Goal: Task Accomplishment & Management: Use online tool/utility

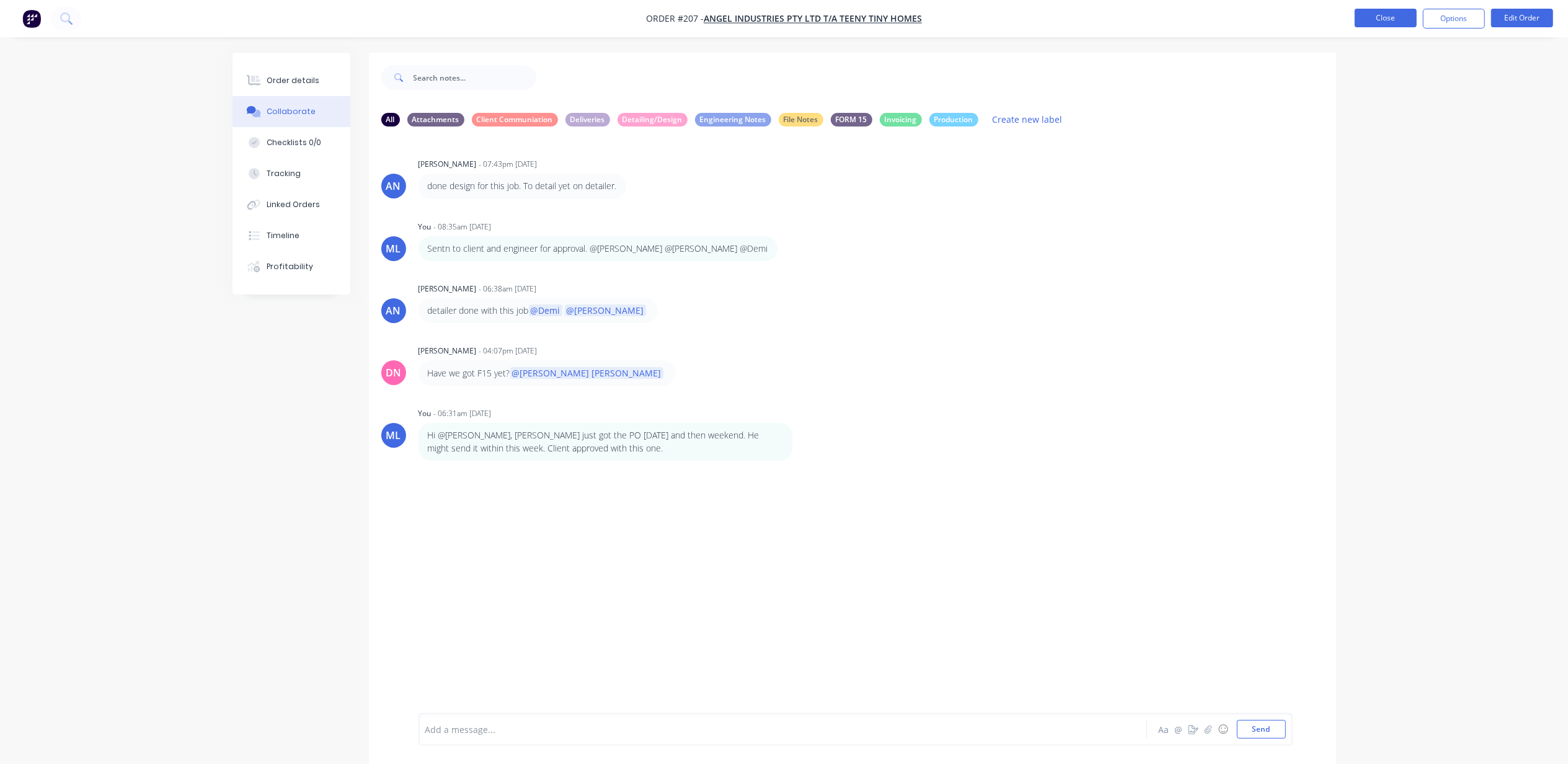
click at [1385, 9] on button "Close" at bounding box center [1386, 18] width 62 height 19
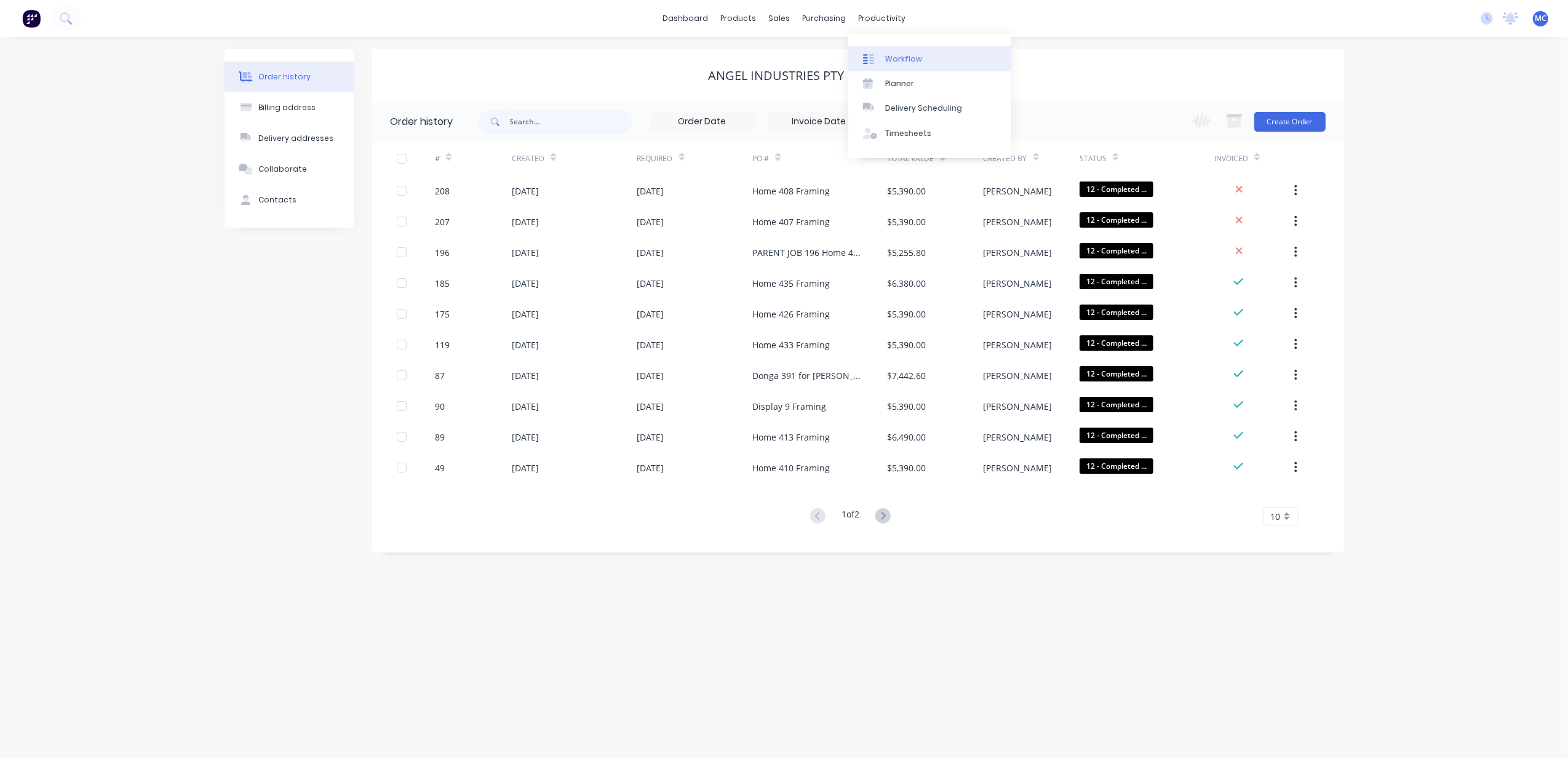
click at [893, 59] on div "Workflow" at bounding box center [903, 59] width 37 height 11
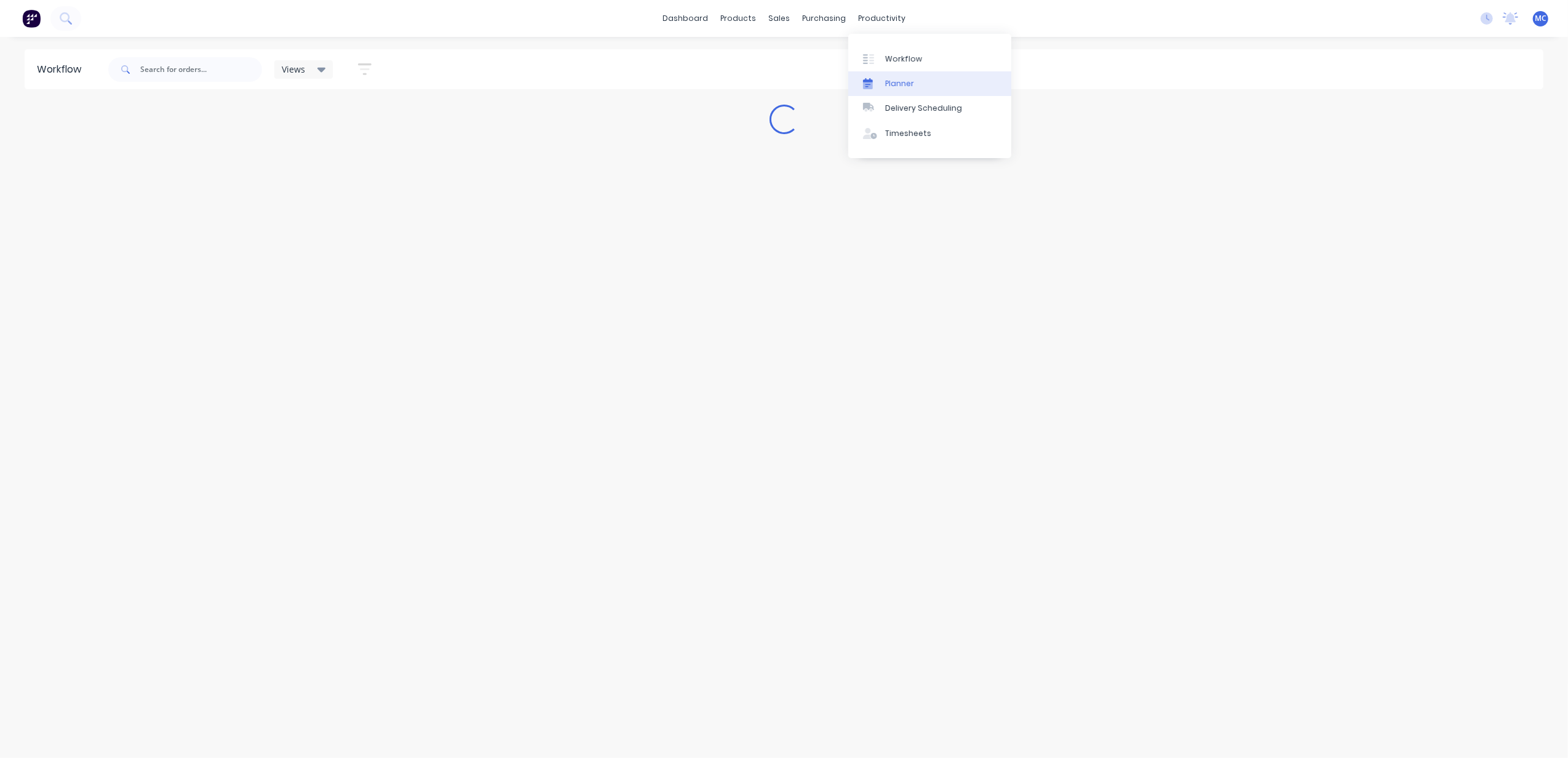
click at [911, 82] on div "Planner" at bounding box center [899, 84] width 29 height 11
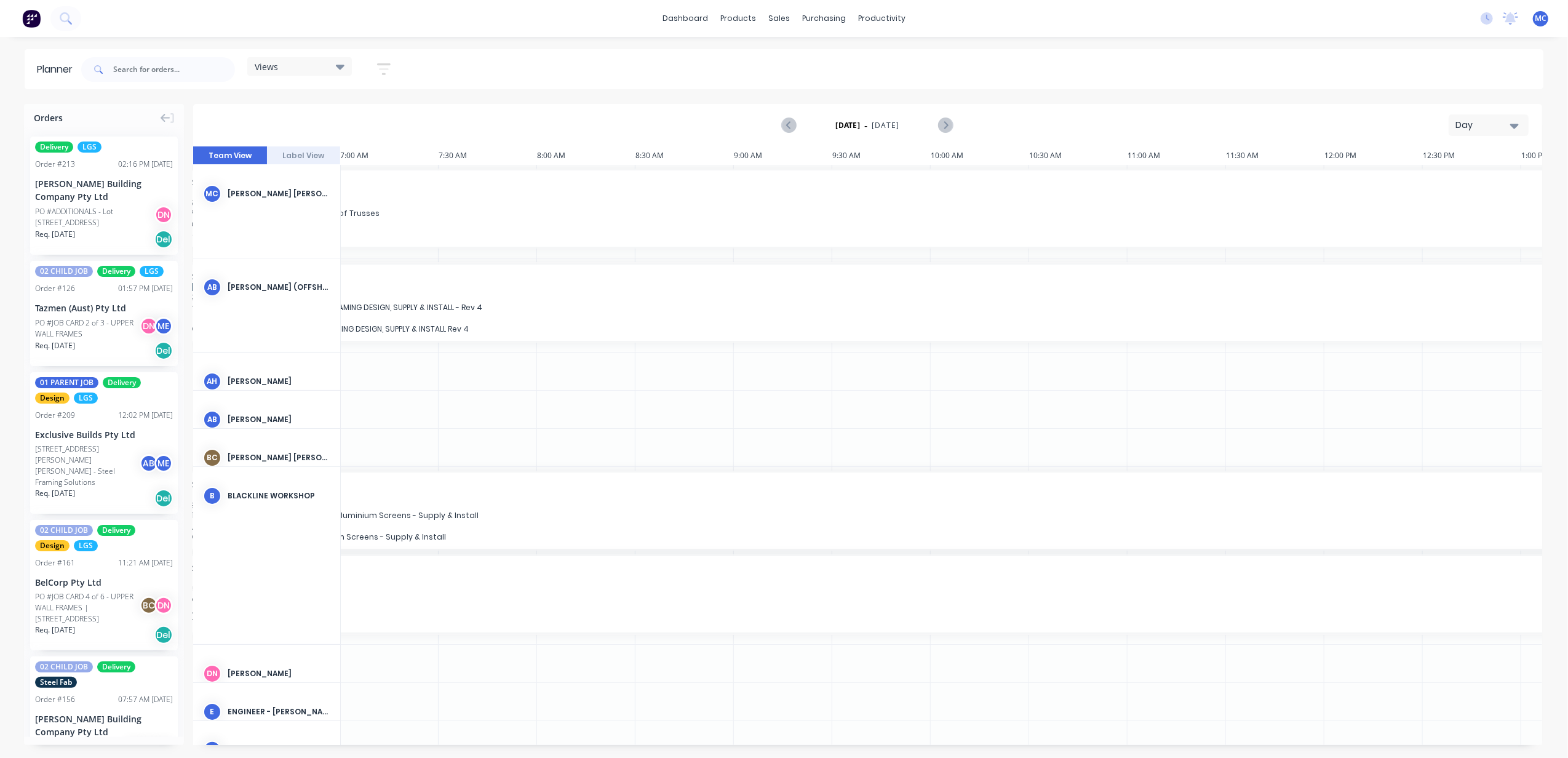
click at [1489, 116] on button "Day" at bounding box center [1488, 125] width 80 height 22
click at [1496, 177] on div "Week" at bounding box center [1466, 182] width 122 height 24
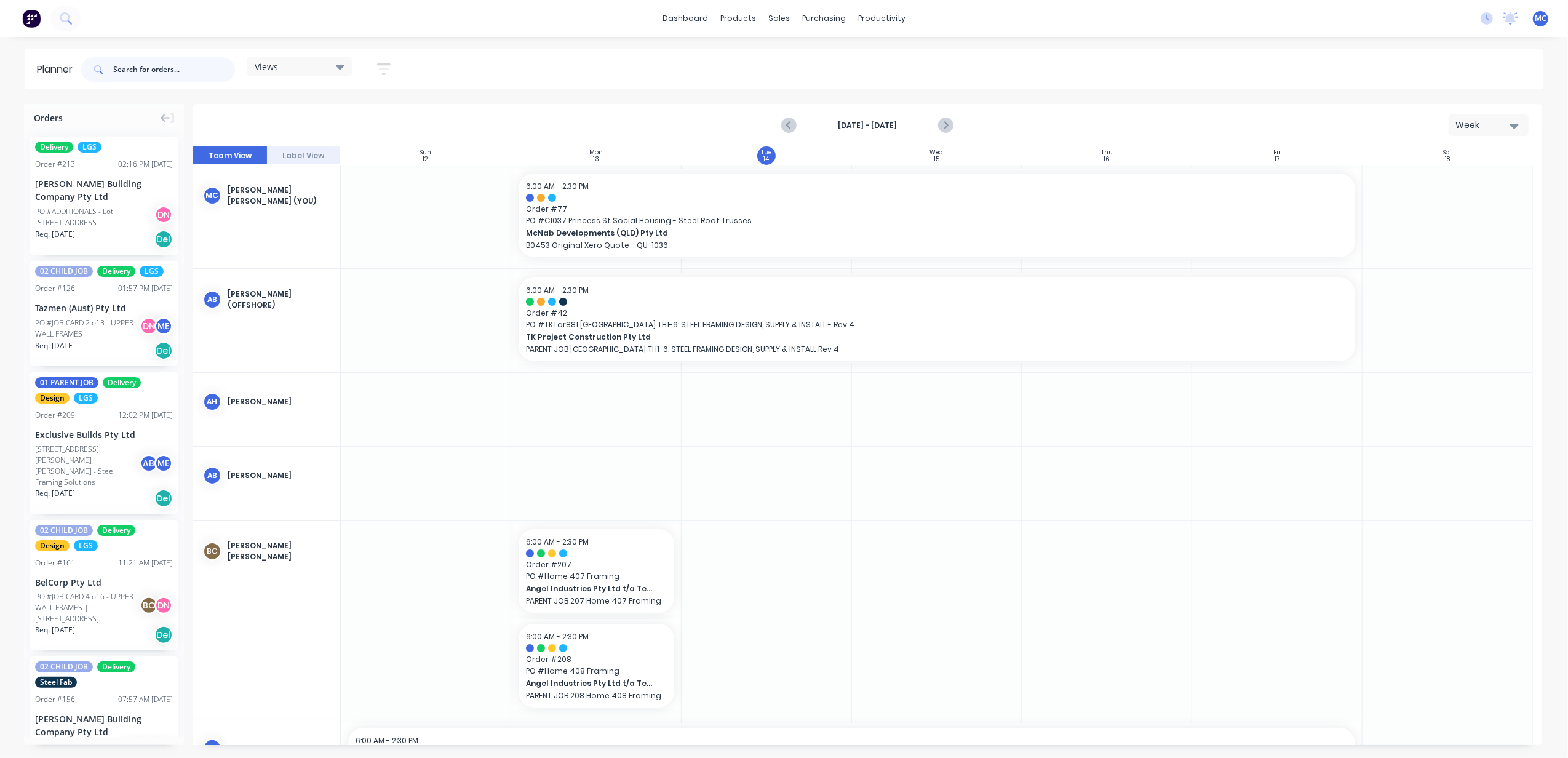
click at [188, 70] on input "text" at bounding box center [174, 69] width 122 height 24
type input "w"
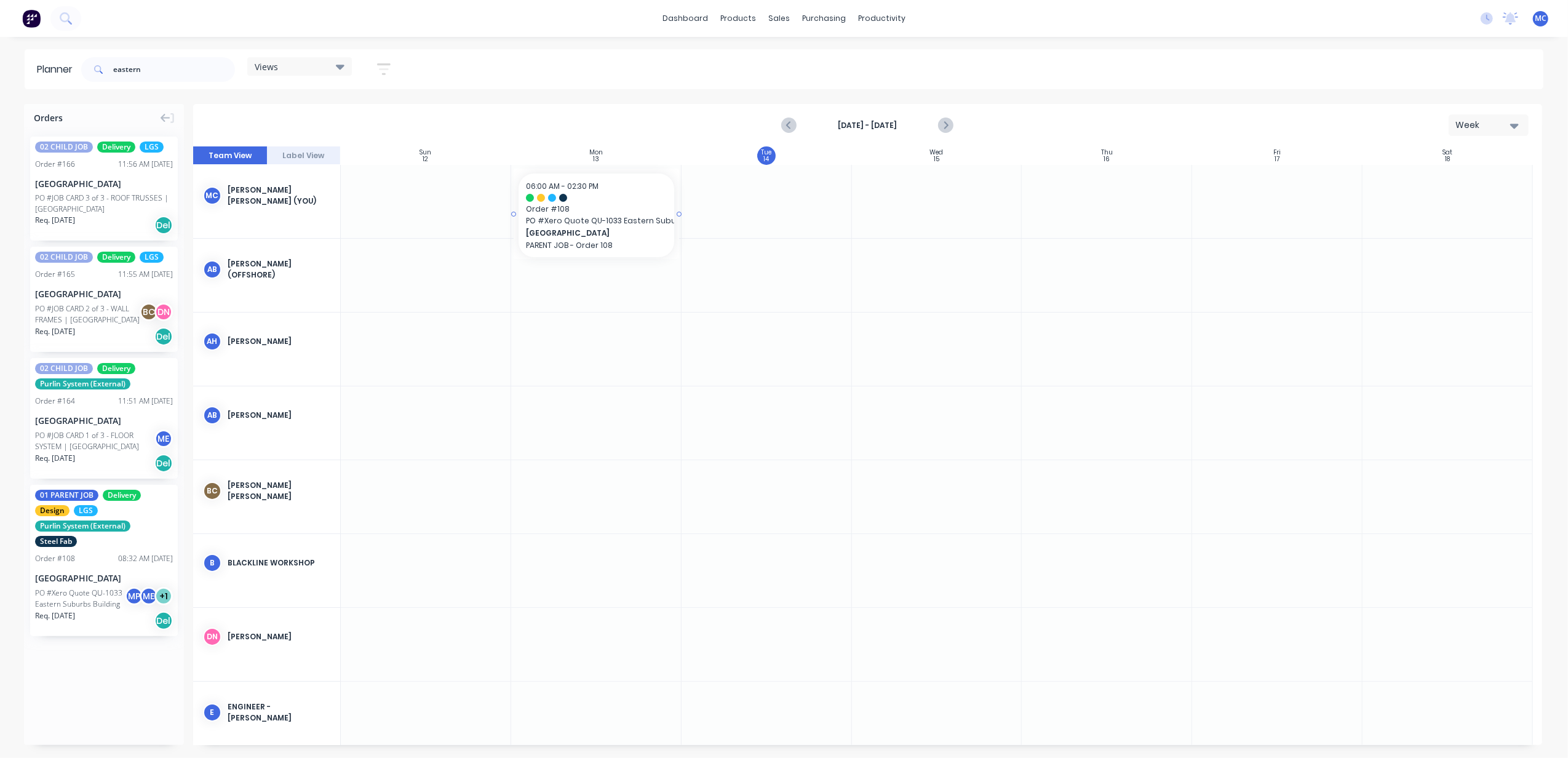
drag, startPoint x: 92, startPoint y: 581, endPoint x: 562, endPoint y: 222, distance: 591.4
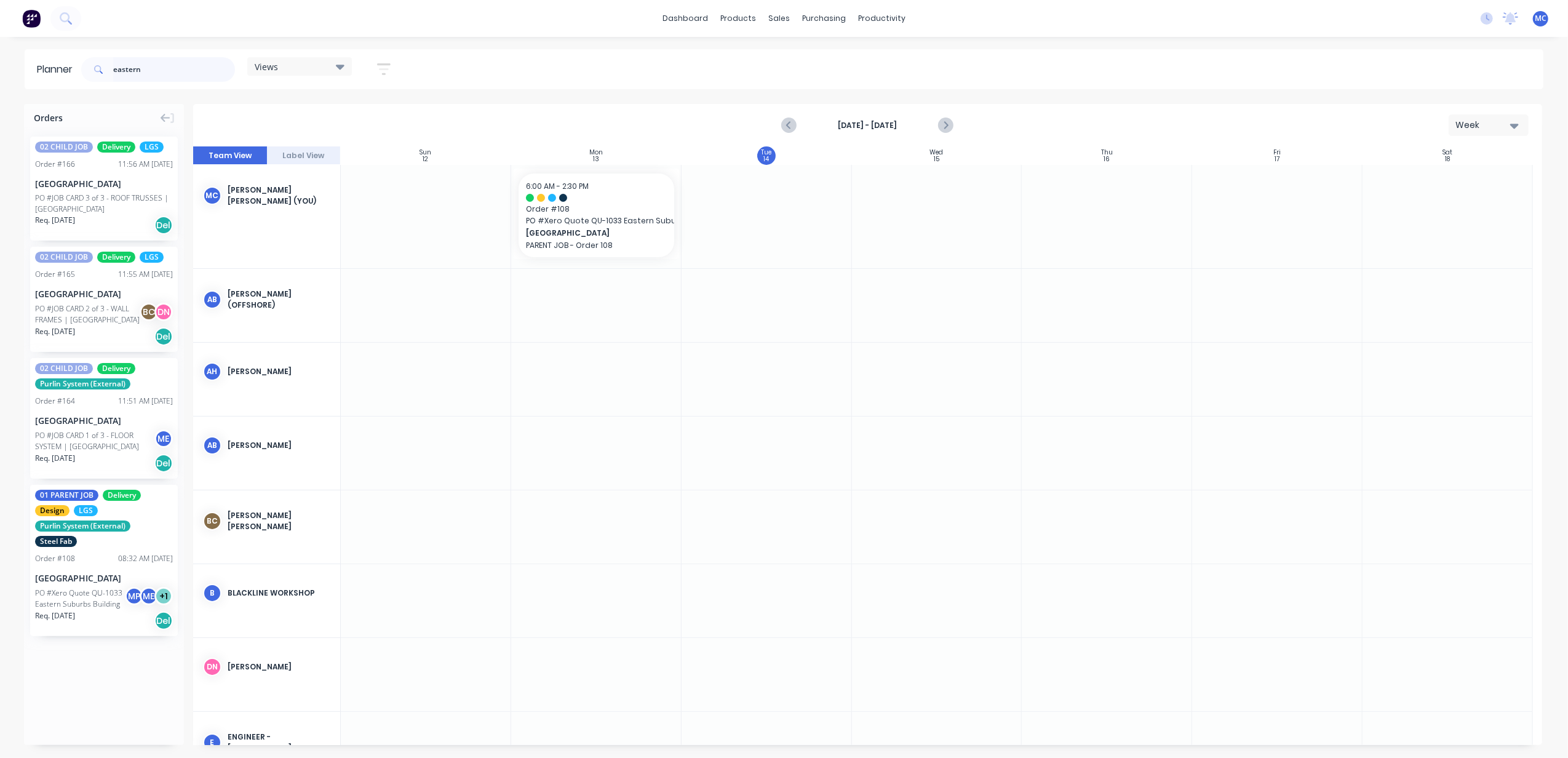
click at [170, 70] on input "eastern" at bounding box center [174, 69] width 122 height 24
drag, startPoint x: 60, startPoint y: 95, endPoint x: 15, endPoint y: 105, distance: 46.1
click at [15, 105] on div "Planner eastern Views Save new view None (Default) edit DESIGN TEAM (INTERNAL) …" at bounding box center [784, 403] width 1568 height 708
type input "edko"
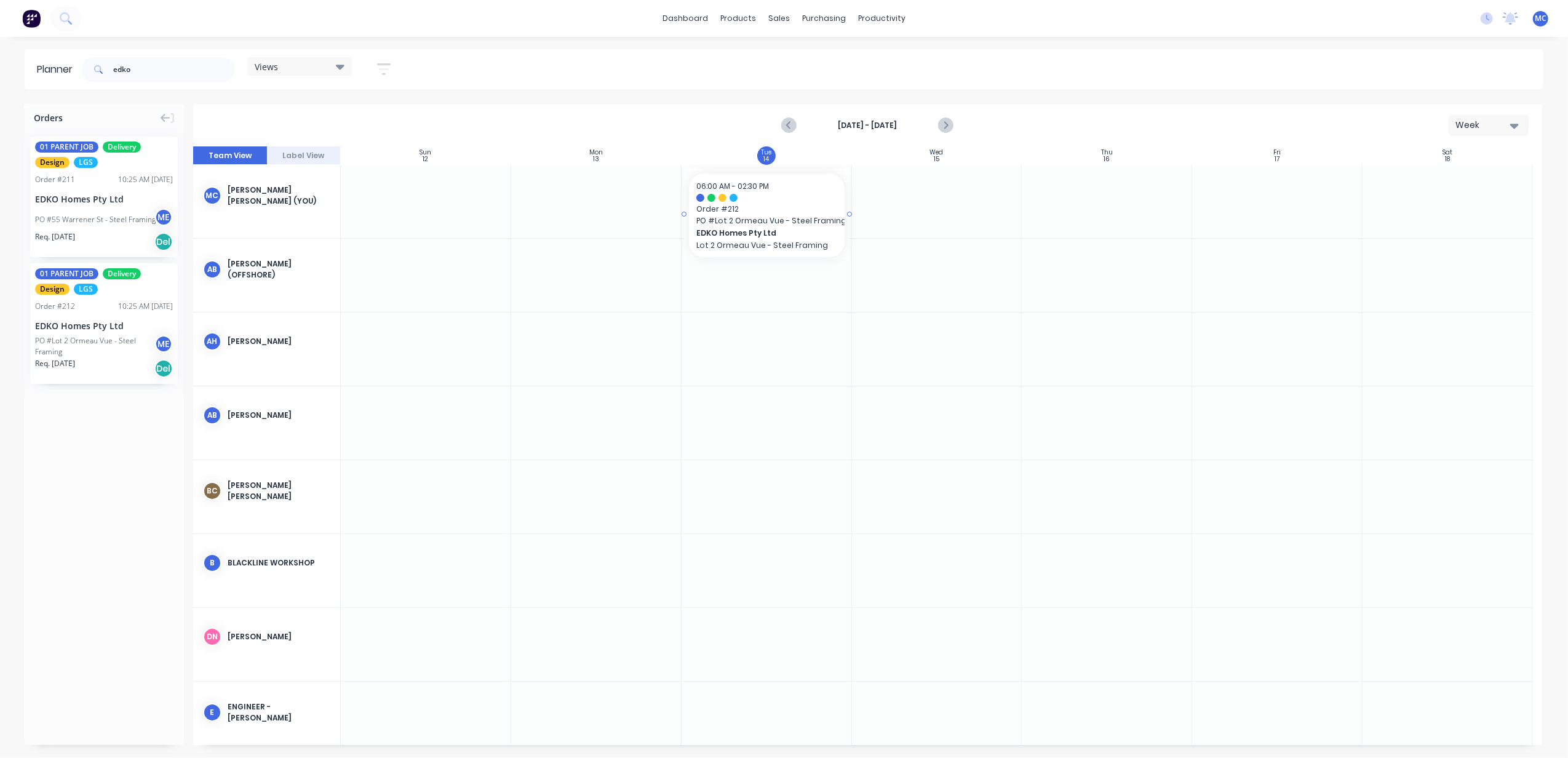
drag, startPoint x: 84, startPoint y: 332, endPoint x: 781, endPoint y: 178, distance: 713.8
click at [781, 178] on div "Orders 01 PARENT JOB Delivery Design LGS Order # 211 10:25 AM [DATE] EDKO Homes…" at bounding box center [784, 431] width 1568 height 653
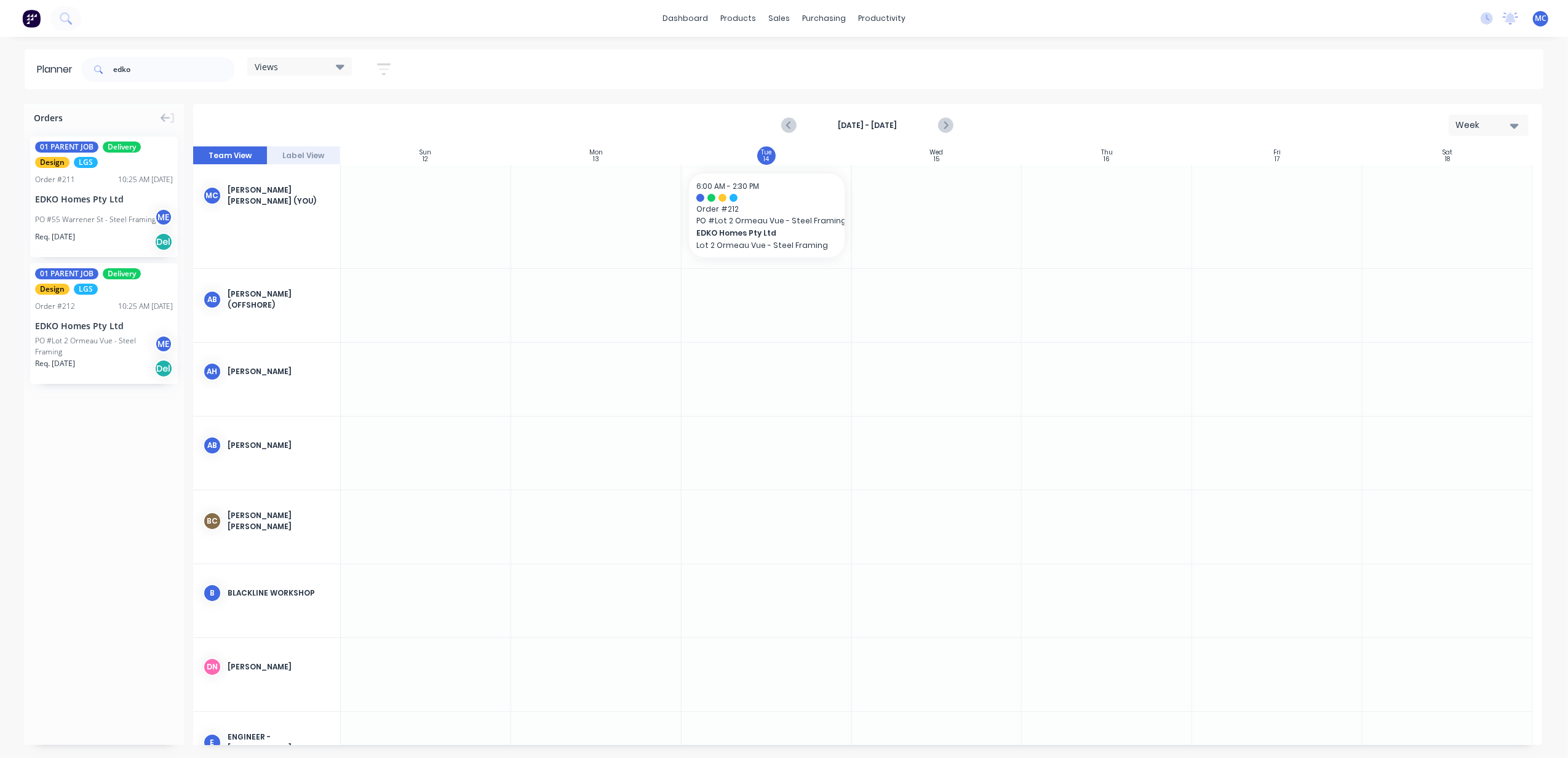
click at [1480, 124] on div "Week" at bounding box center [1484, 125] width 56 height 13
click at [1472, 155] on div "Day" at bounding box center [1466, 158] width 122 height 24
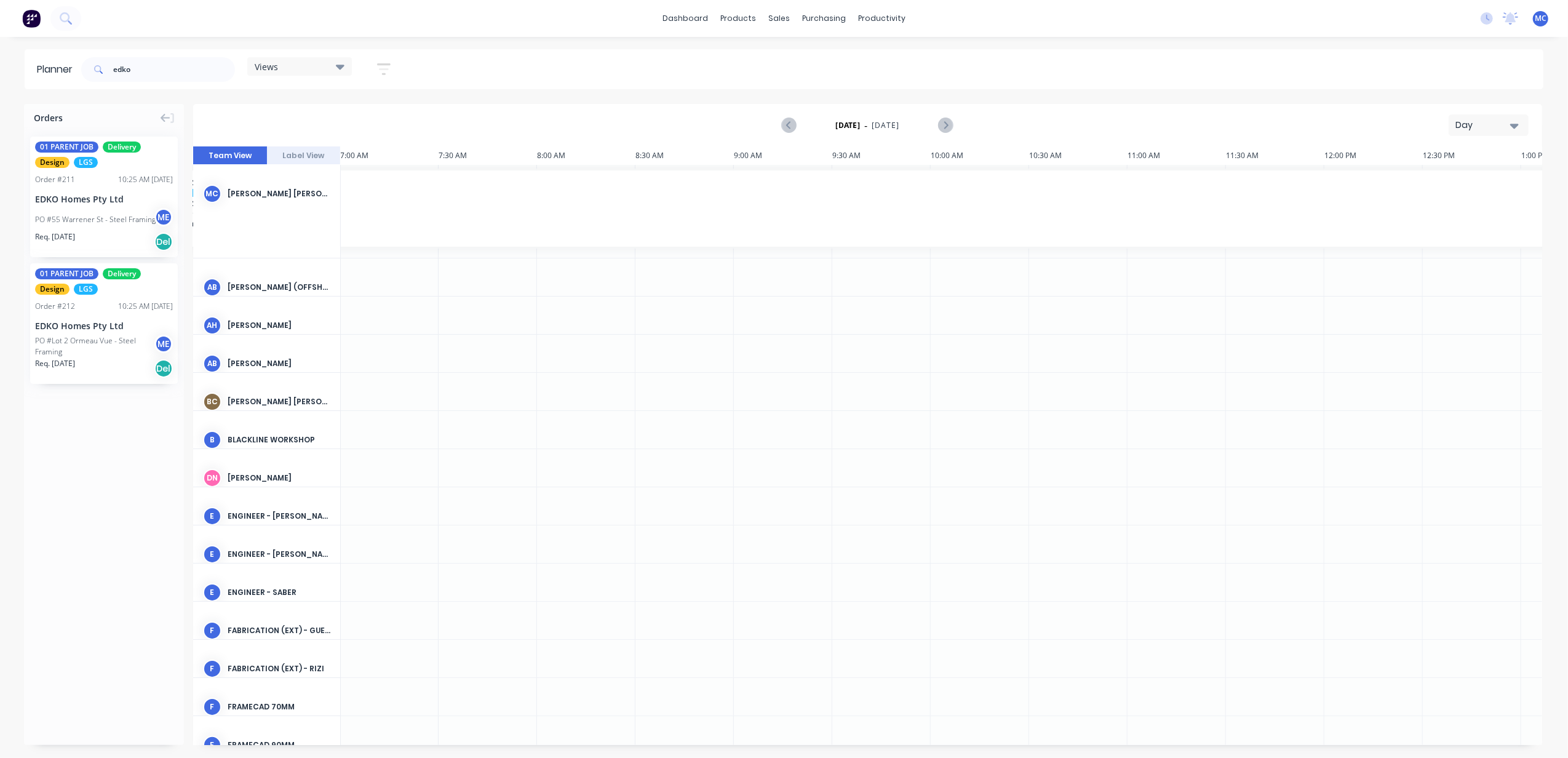
click at [1484, 111] on div "[DATE] - [DATE] Day" at bounding box center [868, 125] width 1347 height 40
click at [1489, 119] on div "Day" at bounding box center [1484, 125] width 56 height 13
click at [1474, 182] on div "Week" at bounding box center [1466, 182] width 122 height 24
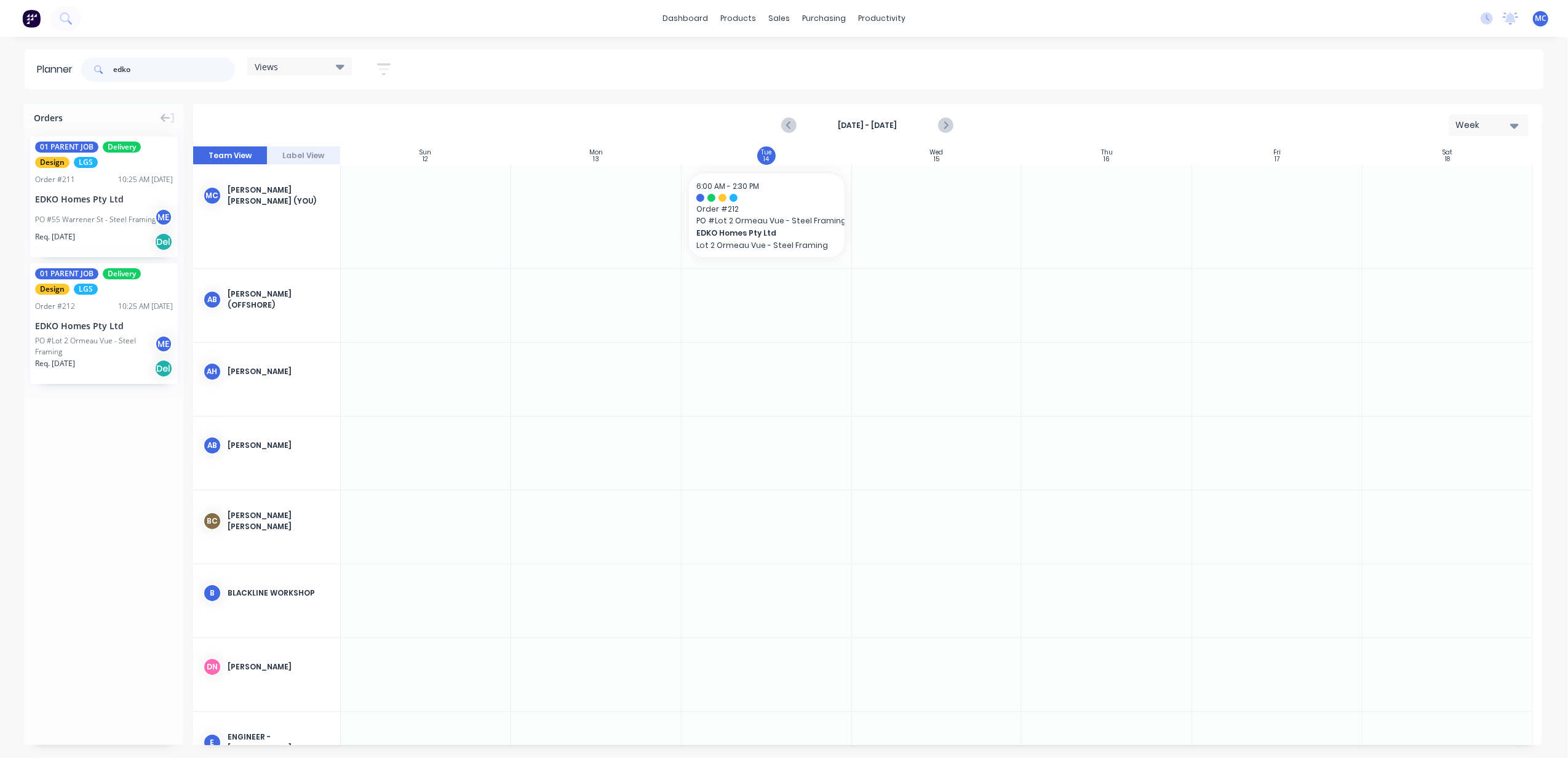
drag, startPoint x: 153, startPoint y: 59, endPoint x: -120, endPoint y: 105, distance: 276.8
click at [0, 105] on html "dashboard products sales purchasing productivity dashboard products Product Cat…" at bounding box center [784, 379] width 1568 height 758
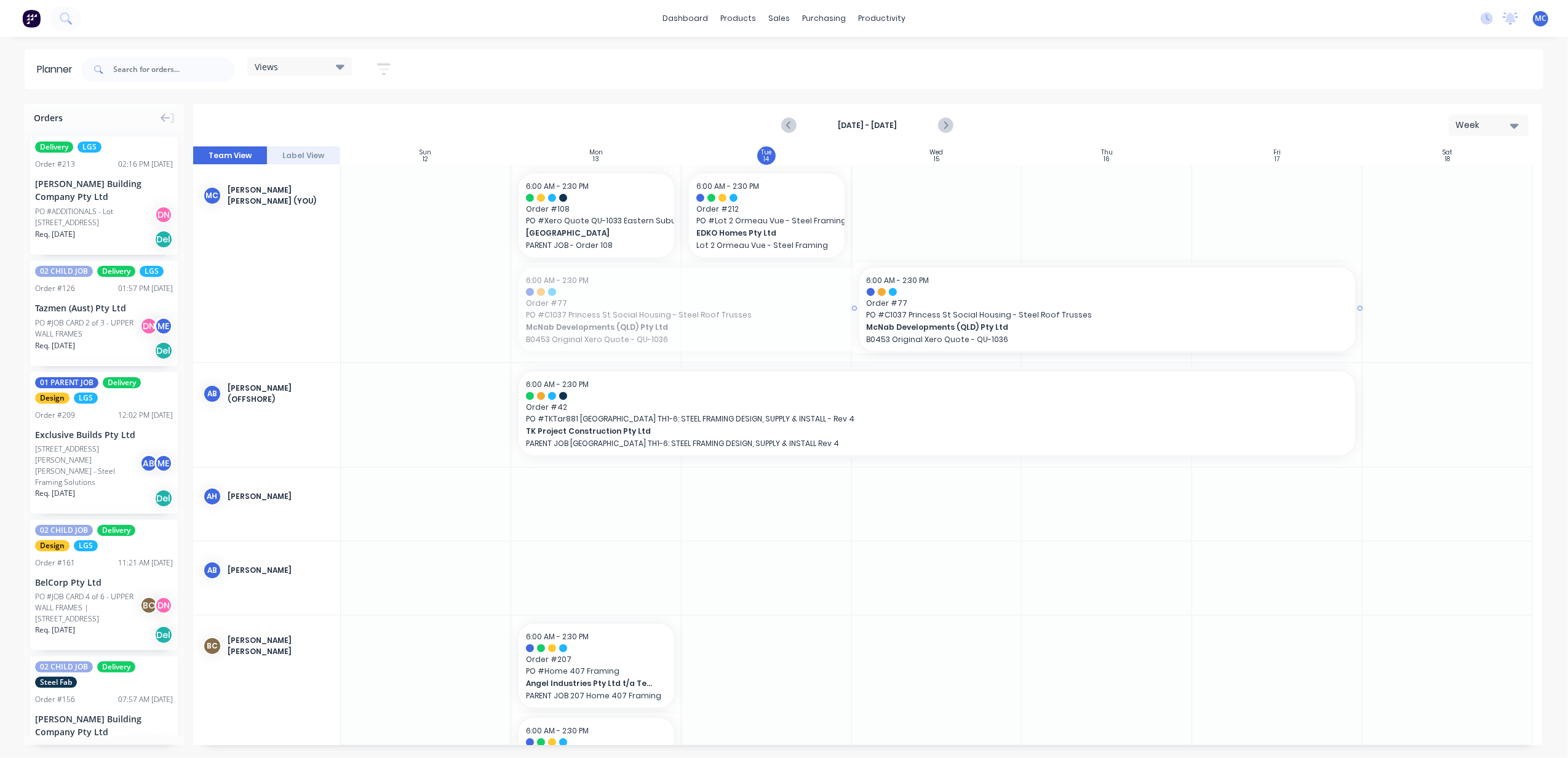
drag, startPoint x: 514, startPoint y: 310, endPoint x: 869, endPoint y: 306, distance: 355.0
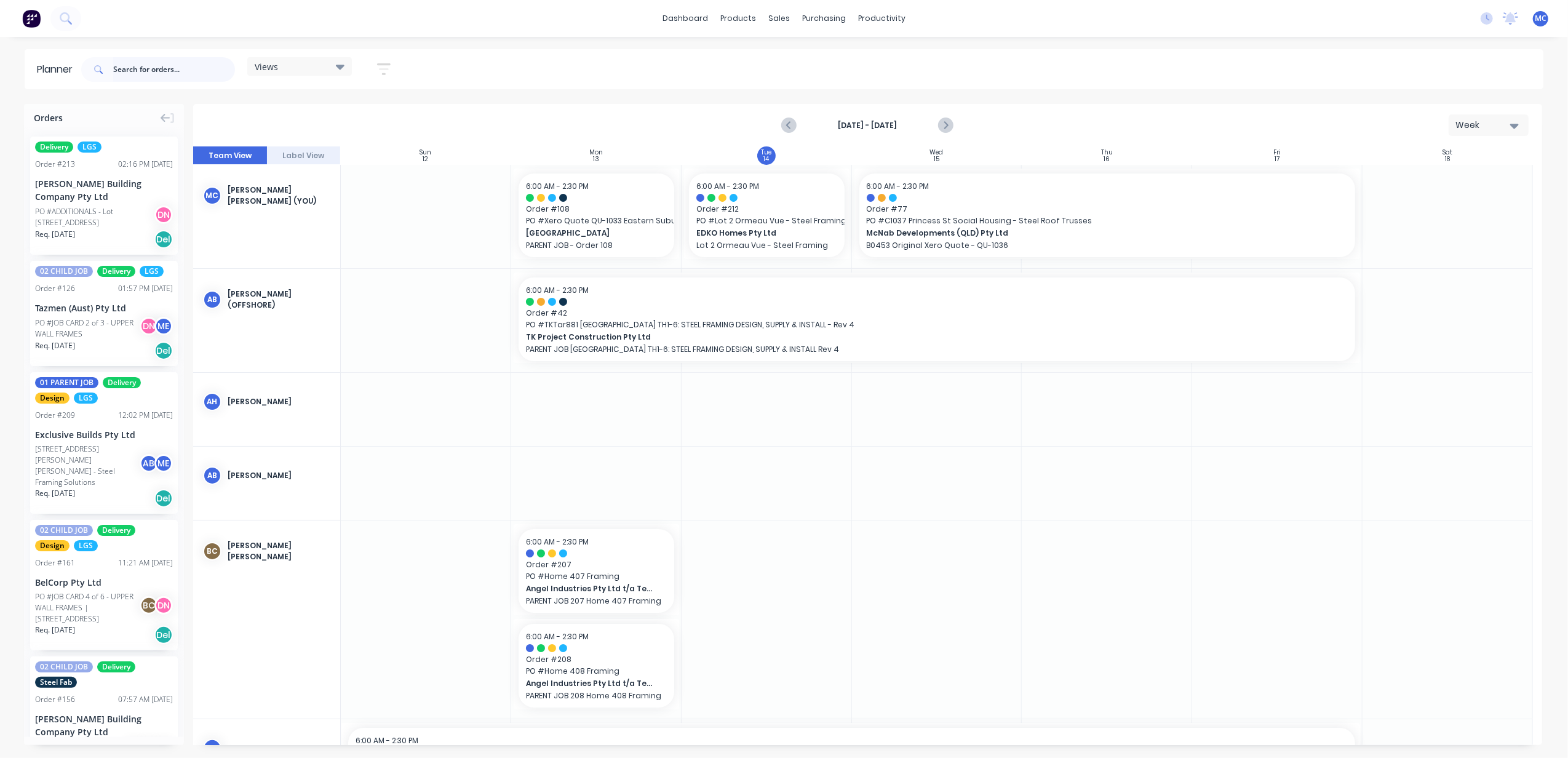
click at [160, 65] on input "text" at bounding box center [174, 69] width 122 height 24
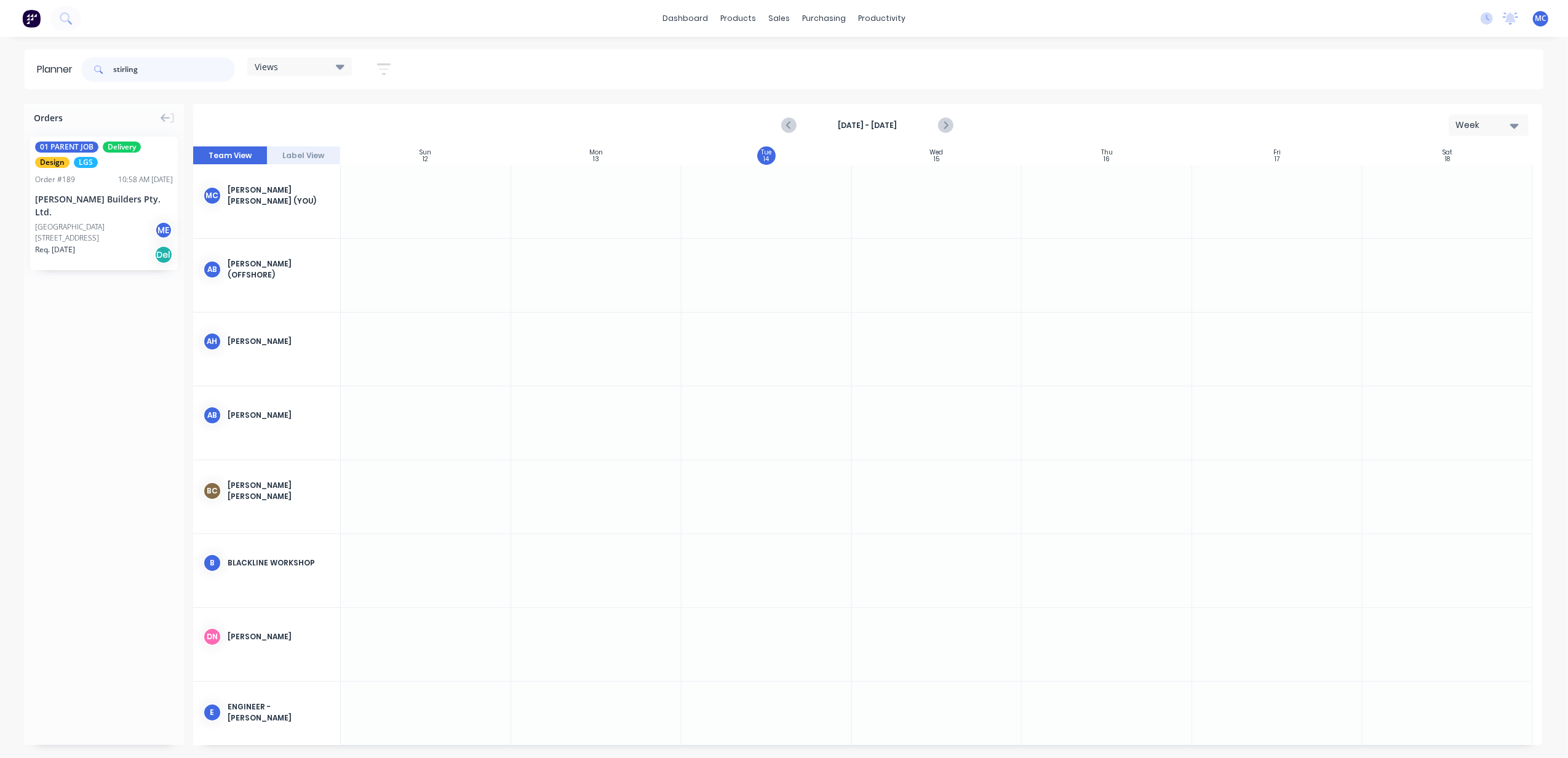
drag, startPoint x: 160, startPoint y: 65, endPoint x: -10, endPoint y: 38, distance: 172.1
click at [0, 38] on html "dashboard products sales purchasing productivity dashboard products Product Cat…" at bounding box center [784, 379] width 1568 height 758
type input "Tazmen"
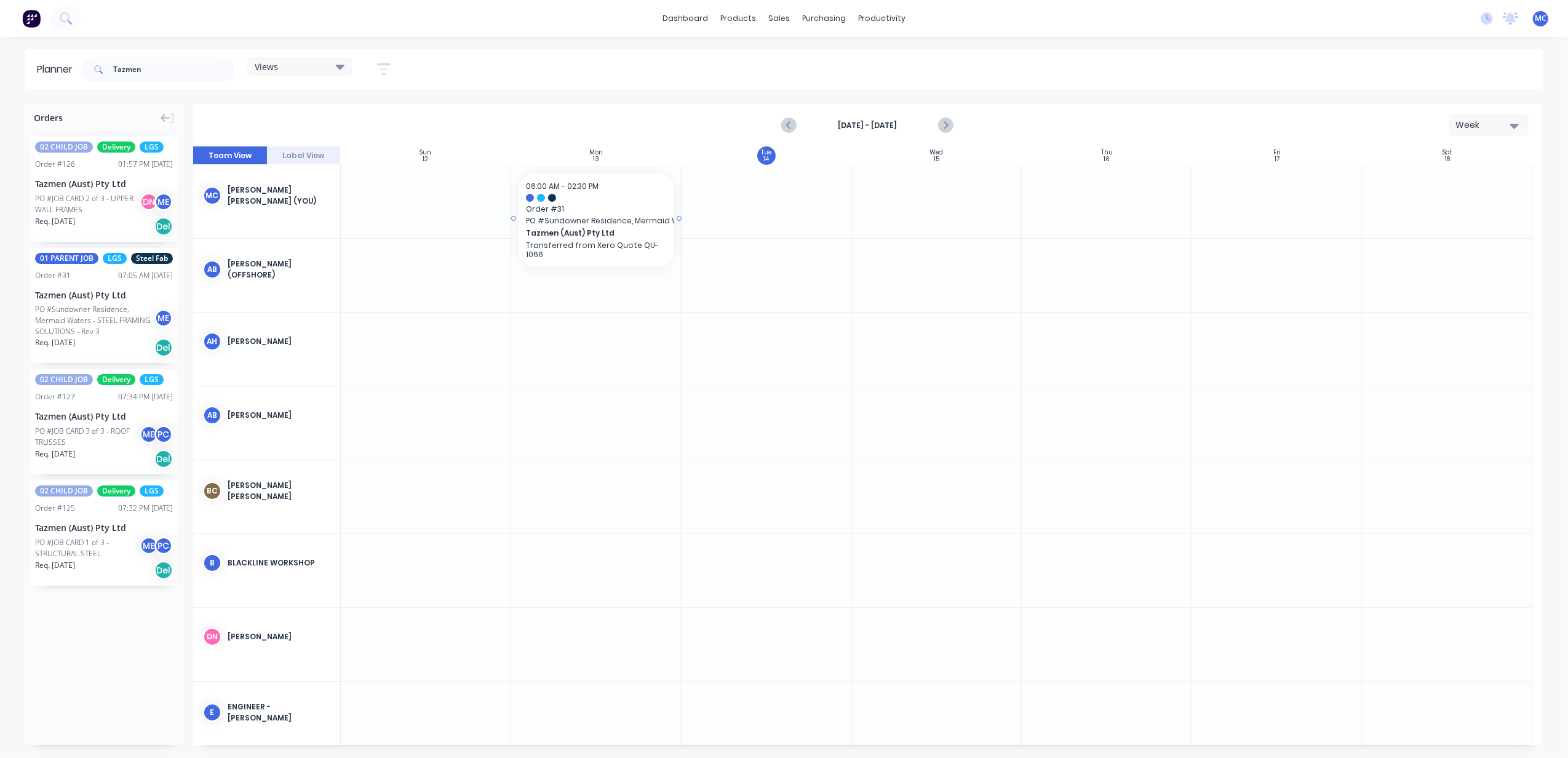
drag, startPoint x: 73, startPoint y: 315, endPoint x: 670, endPoint y: 174, distance: 613.4
click at [670, 174] on div "Orders 02 CHILD JOB Delivery LGS Order # 126 01:57 PM [DATE] Tazmen (Aust) Pty …" at bounding box center [784, 431] width 1568 height 653
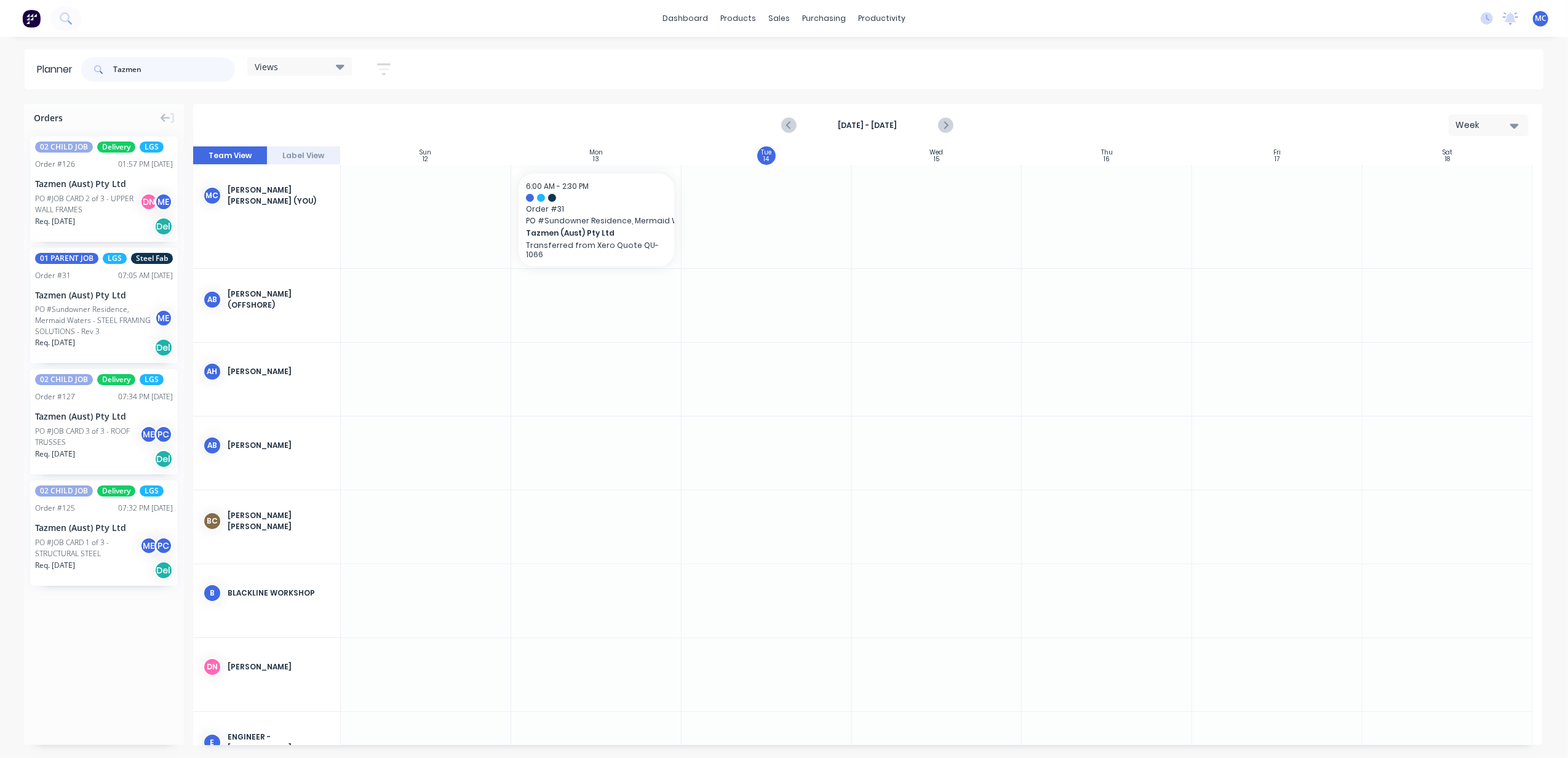
drag, startPoint x: 191, startPoint y: 70, endPoint x: 77, endPoint y: 94, distance: 116.5
click at [77, 94] on div "Planner Tazmen Views Save new view None (Default) edit DESIGN TEAM (INTERNAL) e…" at bounding box center [784, 403] width 1568 height 708
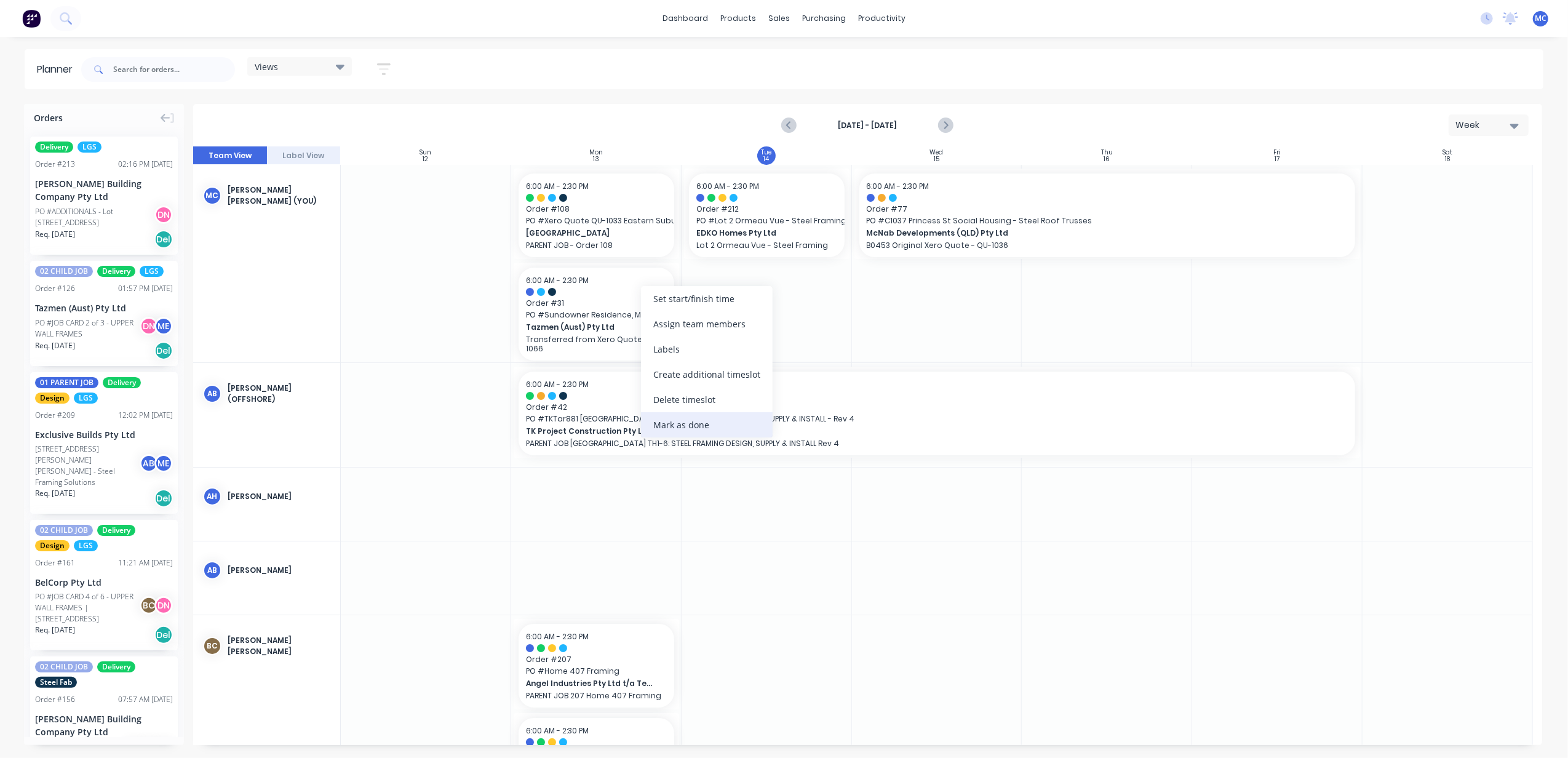
click at [695, 426] on div "Mark as done" at bounding box center [707, 424] width 131 height 25
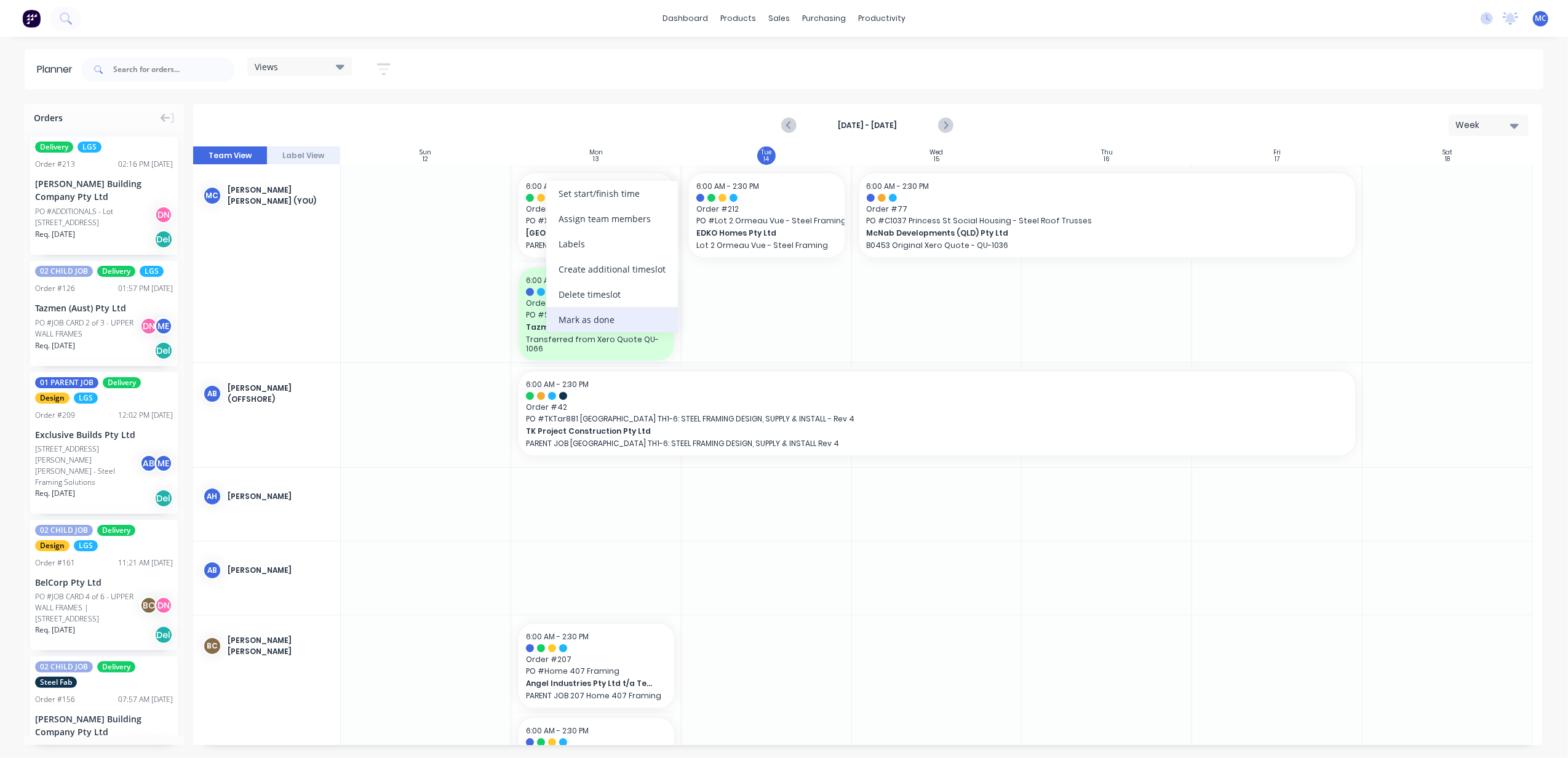
click at [630, 320] on div "Mark as done" at bounding box center [612, 320] width 131 height 25
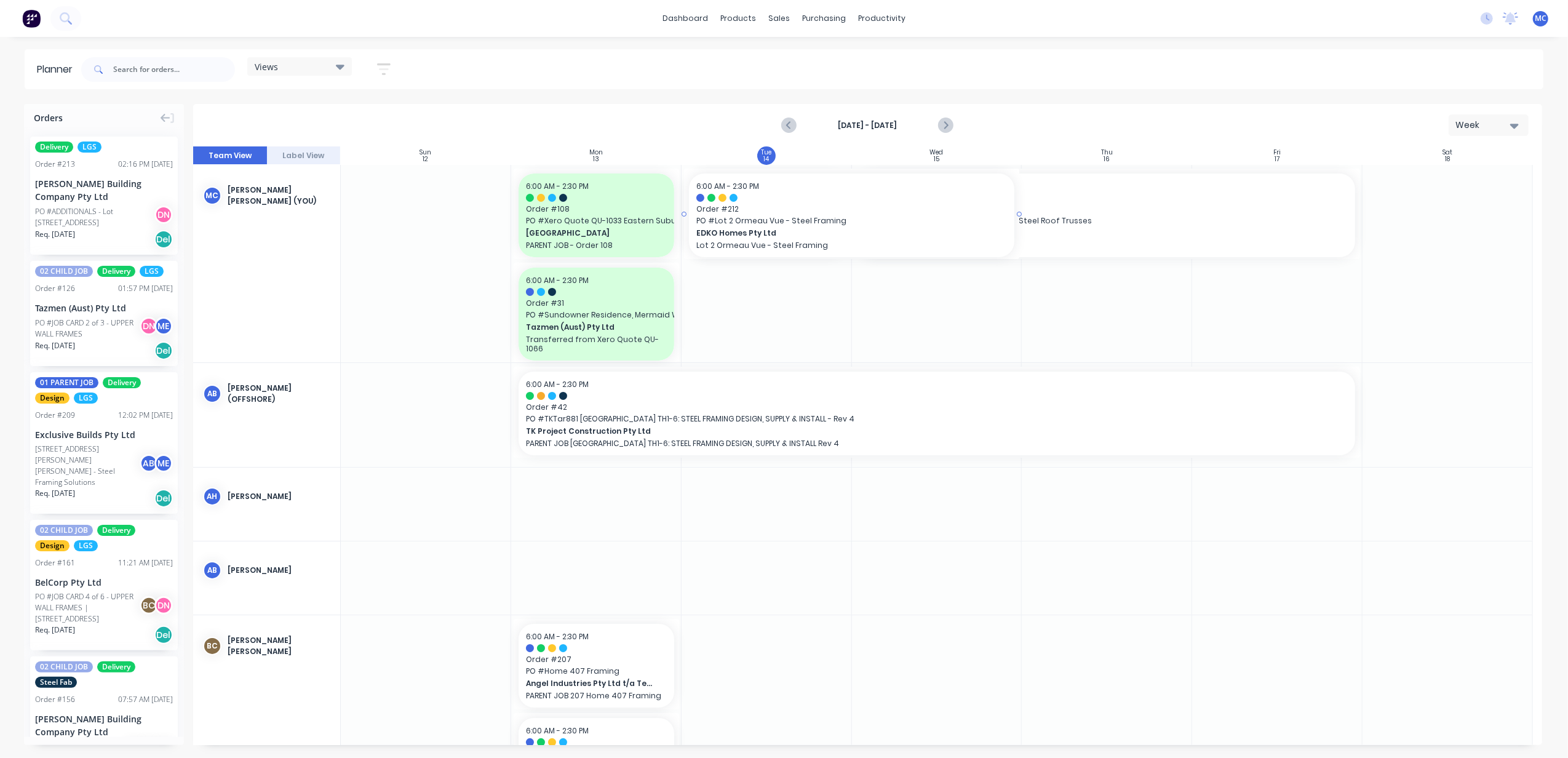
drag, startPoint x: 847, startPoint y: 213, endPoint x: 879, endPoint y: 208, distance: 32.4
drag, startPoint x: 849, startPoint y: 307, endPoint x: 962, endPoint y: 305, distance: 113.0
